Goal: Find specific page/section: Find specific page/section

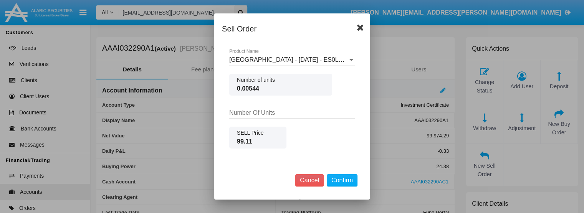
click at [360, 30] on icon at bounding box center [359, 27] width 7 height 9
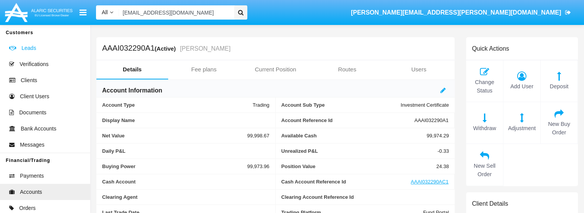
click at [28, 47] on span "Leads" at bounding box center [28, 48] width 15 height 8
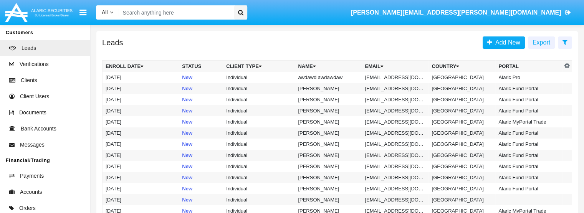
click at [147, 12] on input "Search" at bounding box center [175, 12] width 112 height 14
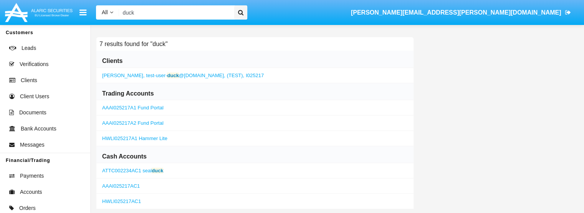
type input "duck"
click at [158, 77] on span "test-user- duck @aqa.com," at bounding box center [185, 76] width 79 height 6
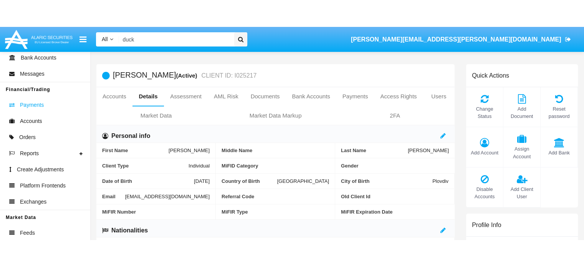
scroll to position [98, 0]
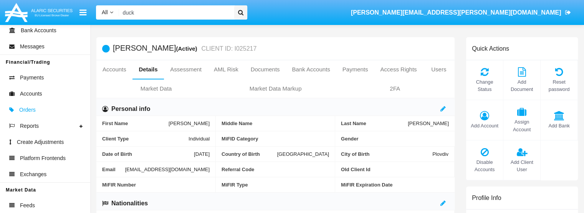
click at [29, 111] on span "Orders" at bounding box center [27, 110] width 16 height 8
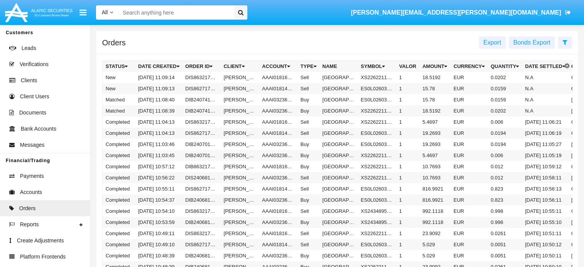
click at [159, 11] on input "Search" at bounding box center [175, 12] width 112 height 14
paste input "AAAI032176A1"
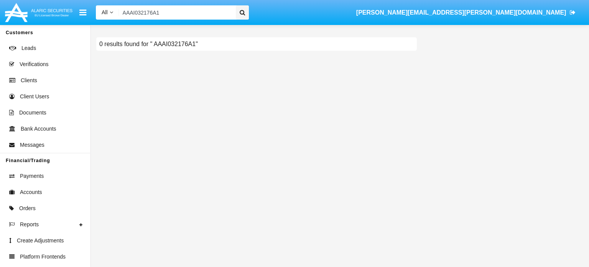
click at [176, 10] on input "AAAI032176A1" at bounding box center [176, 12] width 114 height 14
click at [124, 12] on input "AAAI032176A1" at bounding box center [176, 12] width 114 height 14
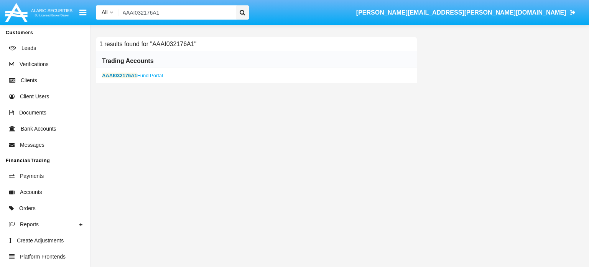
type input "AAAI032176A1"
click at [116, 75] on b "AAAI032176A1" at bounding box center [119, 76] width 35 height 6
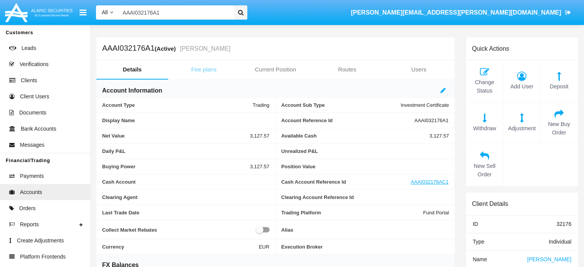
click at [199, 69] on link "Fee plans" at bounding box center [204, 69] width 72 height 18
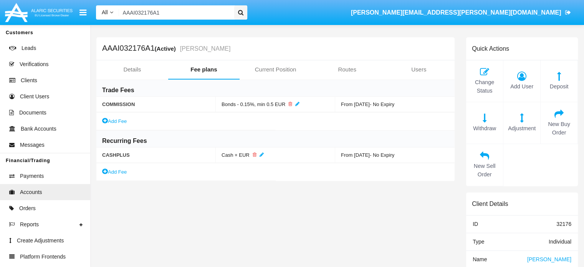
click at [169, 178] on div "Add Fee" at bounding box center [185, 172] width 179 height 18
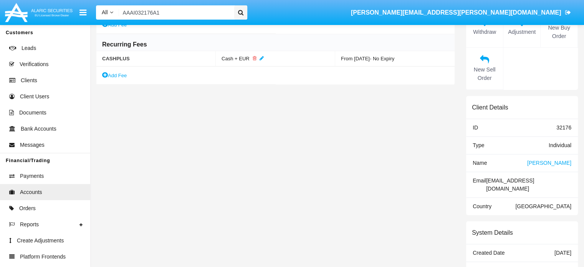
scroll to position [97, 0]
drag, startPoint x: 513, startPoint y: 178, endPoint x: 571, endPoint y: 181, distance: 58.4
click at [571, 181] on div "Email [EMAIL_ADDRESS][DOMAIN_NAME]" at bounding box center [522, 185] width 112 height 26
copy div "[EMAIL_ADDRESS][DOMAIN_NAME]"
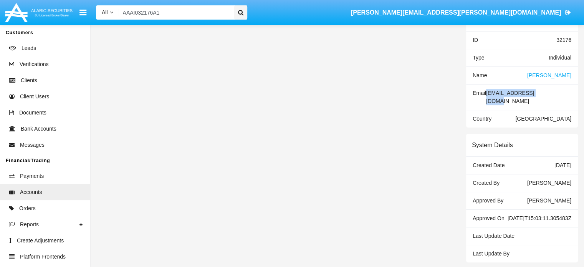
scroll to position [0, 0]
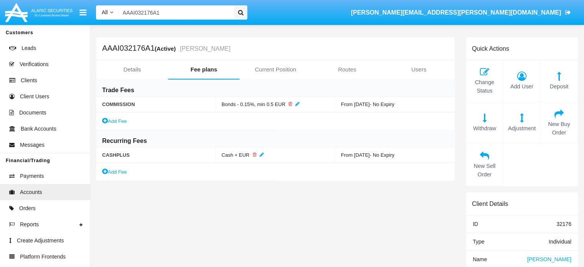
click at [131, 47] on h5 "AAAI032176A1 (Active) Colton KirlinSufficientFunds" at bounding box center [166, 48] width 128 height 9
copy h5 "AAAI032176A1"
click at [539, 259] on span "[PERSON_NAME]" at bounding box center [549, 259] width 44 height 6
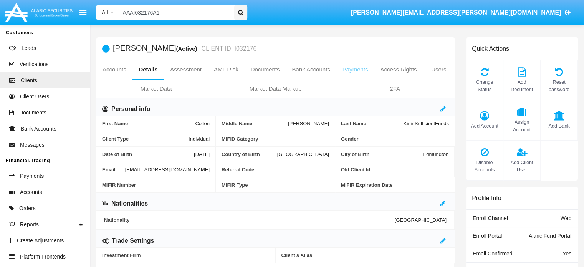
click at [357, 68] on link "Payments" at bounding box center [355, 69] width 38 height 18
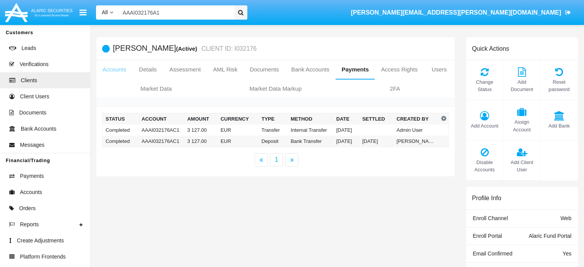
click at [109, 73] on link "Accounts" at bounding box center [114, 69] width 36 height 18
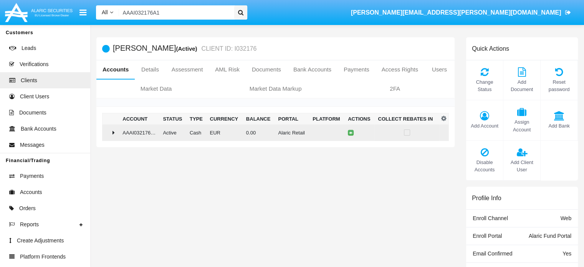
click at [112, 130] on div at bounding box center [111, 132] width 11 height 6
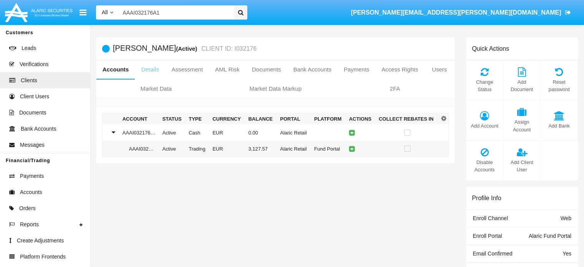
click at [146, 65] on link "Details" at bounding box center [150, 69] width 30 height 18
